Goal: Information Seeking & Learning: Check status

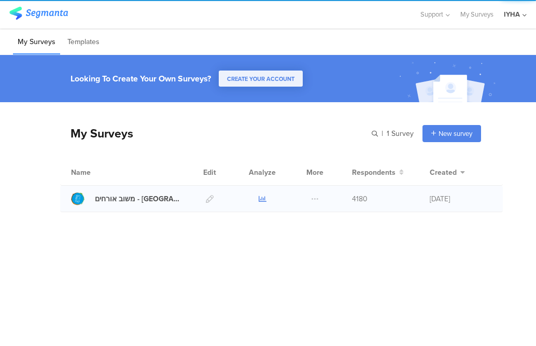
click at [266, 195] on icon at bounding box center [263, 199] width 8 height 8
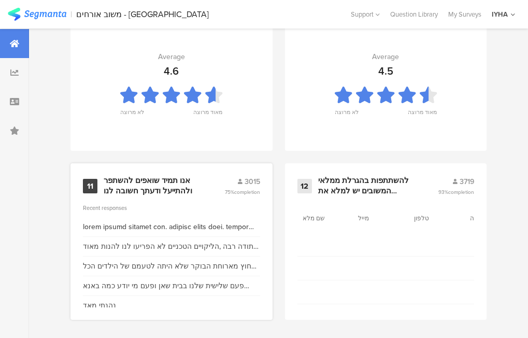
scroll to position [1203, 0]
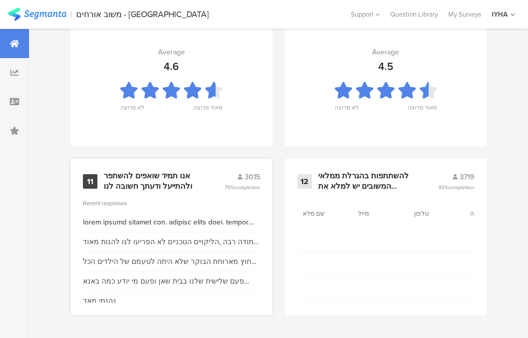
click at [122, 194] on div "11 אנו תמיד שואפים להשתפר ולהתייעל ודעתך חשובה לנו 3015 75% completion Recent r…" at bounding box center [171, 237] width 202 height 157
click at [145, 182] on div "אנו תמיד שואפים להשתפר ולהתייעל ודעתך חשובה לנו" at bounding box center [152, 181] width 96 height 20
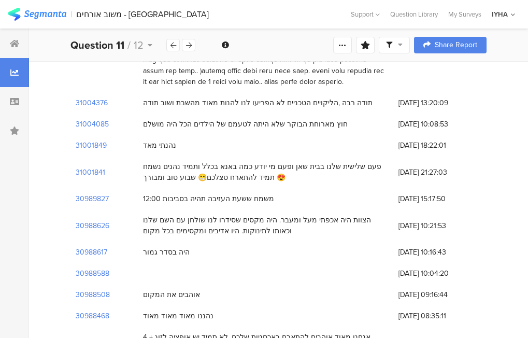
scroll to position [259, 0]
